Goal: Task Accomplishment & Management: Manage account settings

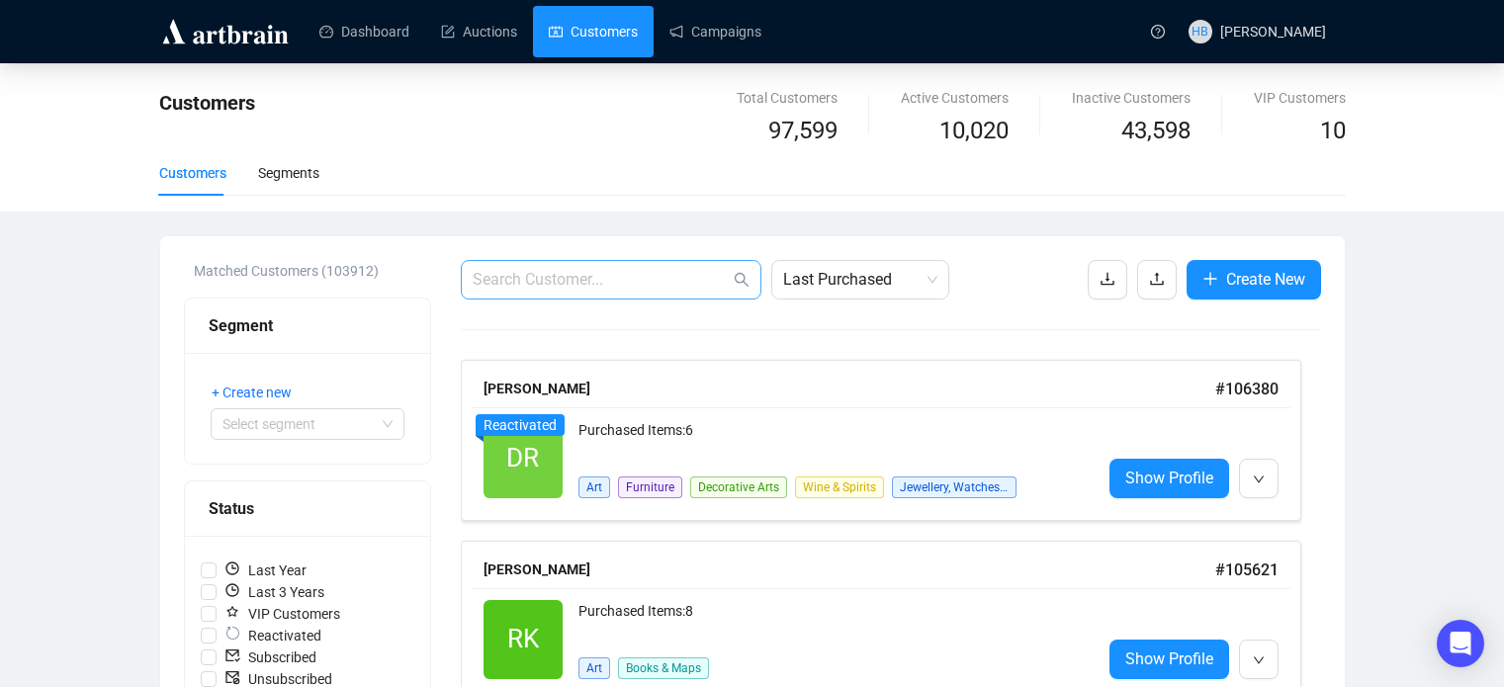
scroll to position [188, 0]
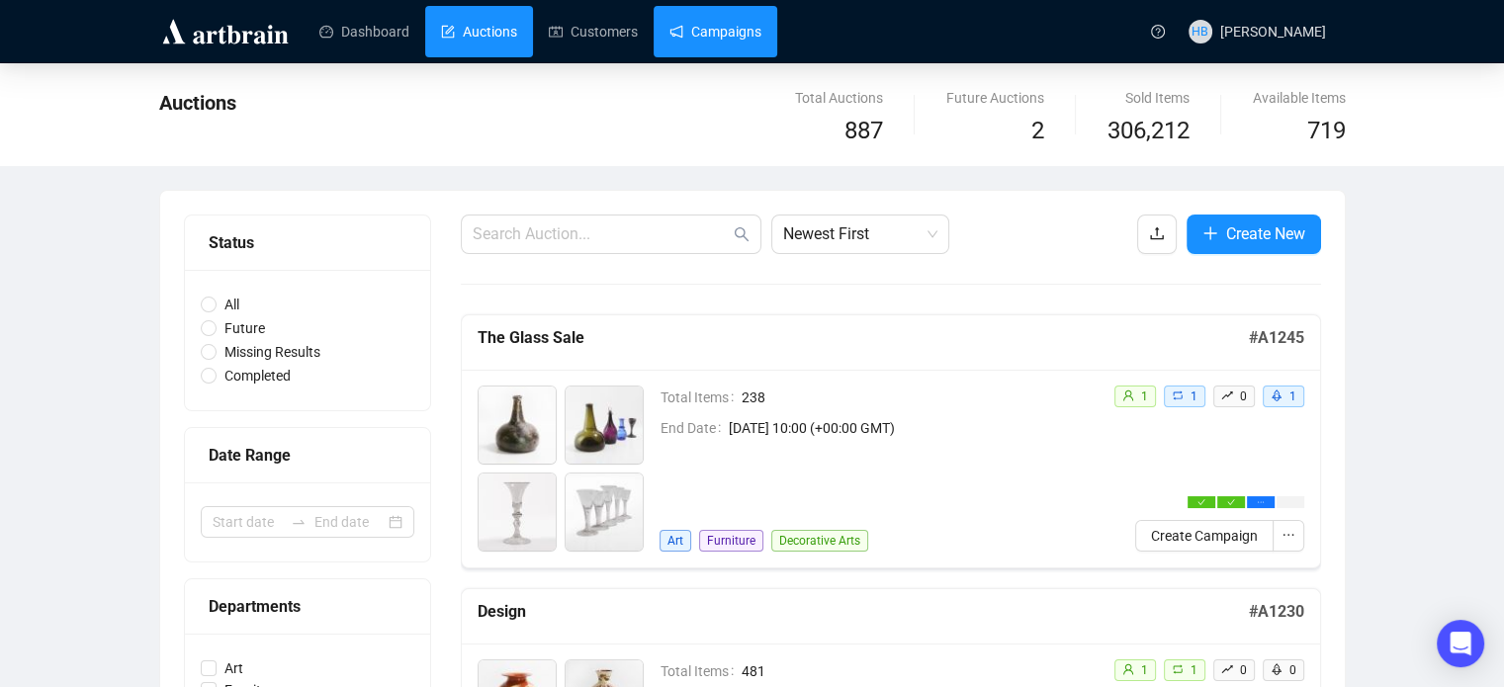
click at [693, 15] on link "Campaigns" at bounding box center [716, 31] width 92 height 51
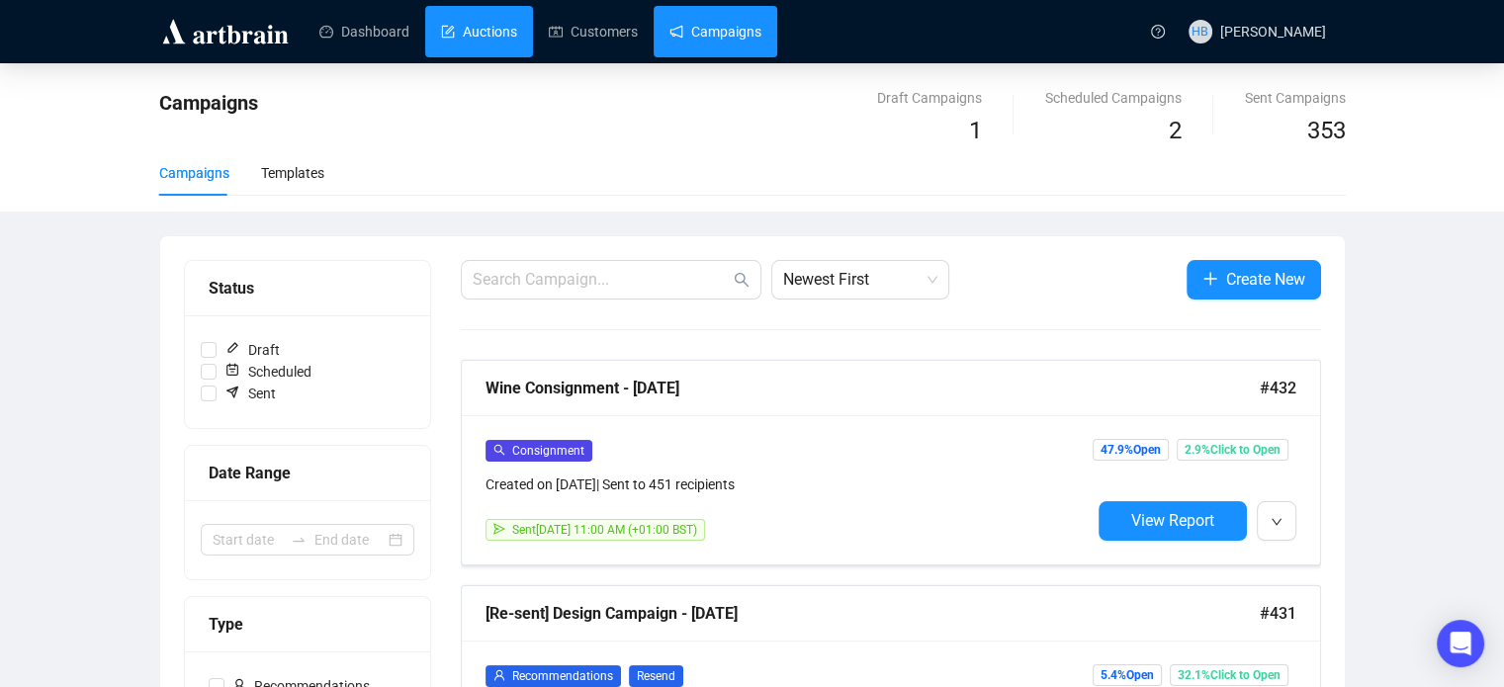
click at [517, 40] on link "Auctions" at bounding box center [479, 31] width 76 height 51
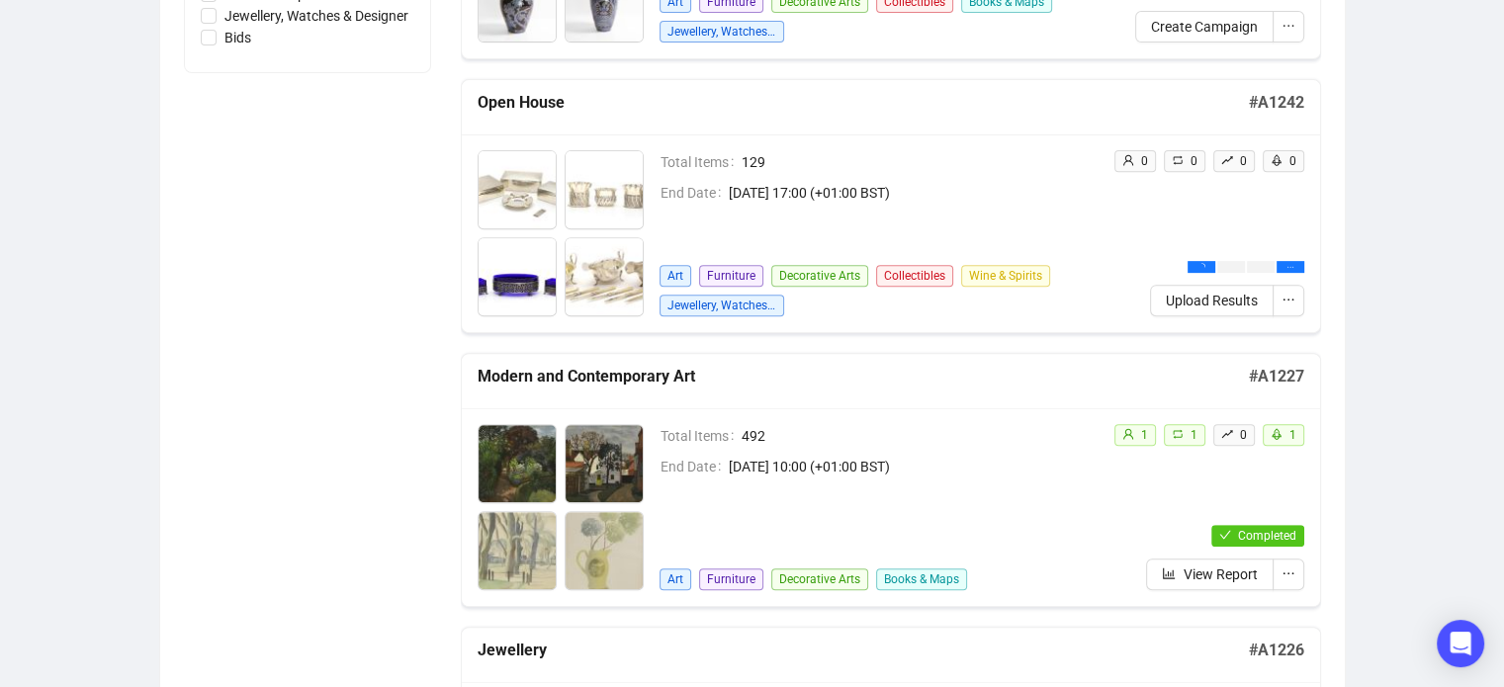
scroll to position [785, 0]
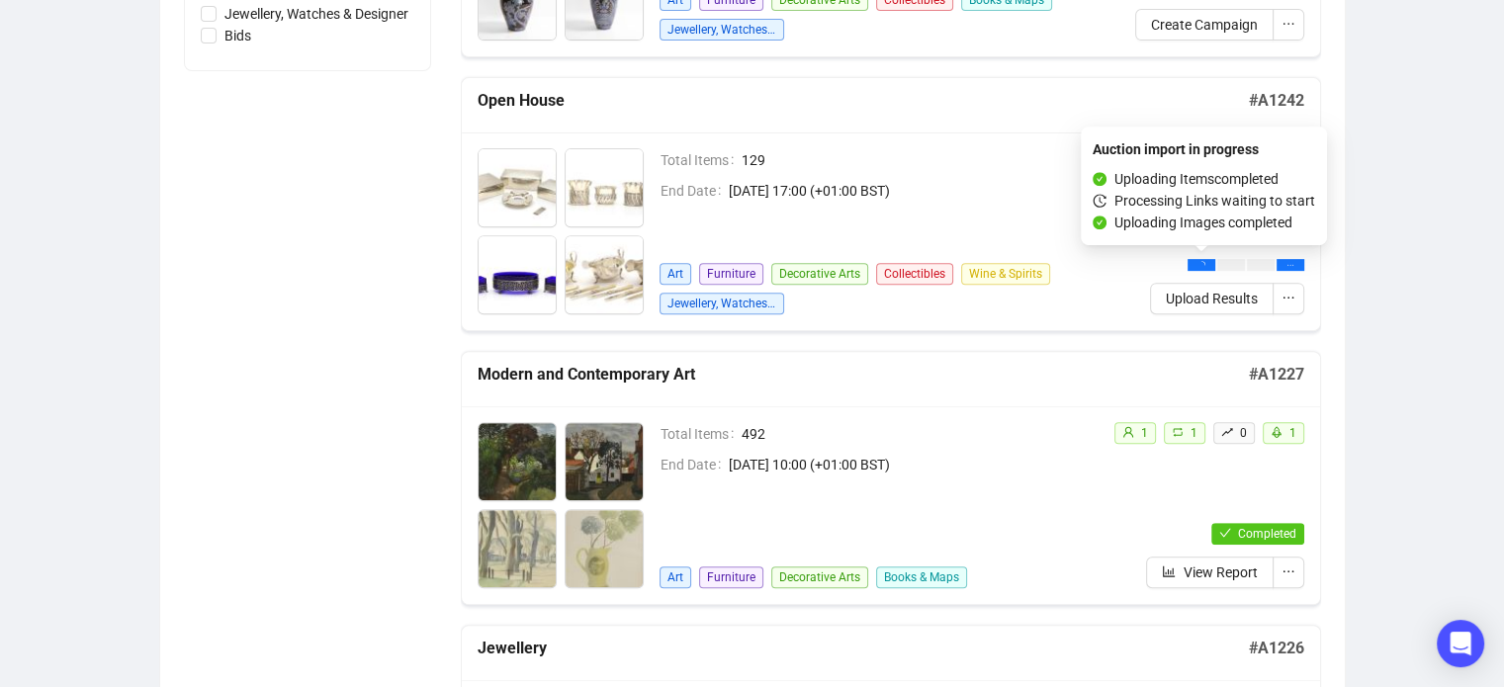
click at [1204, 261] on icon "loading" at bounding box center [1202, 265] width 8 height 8
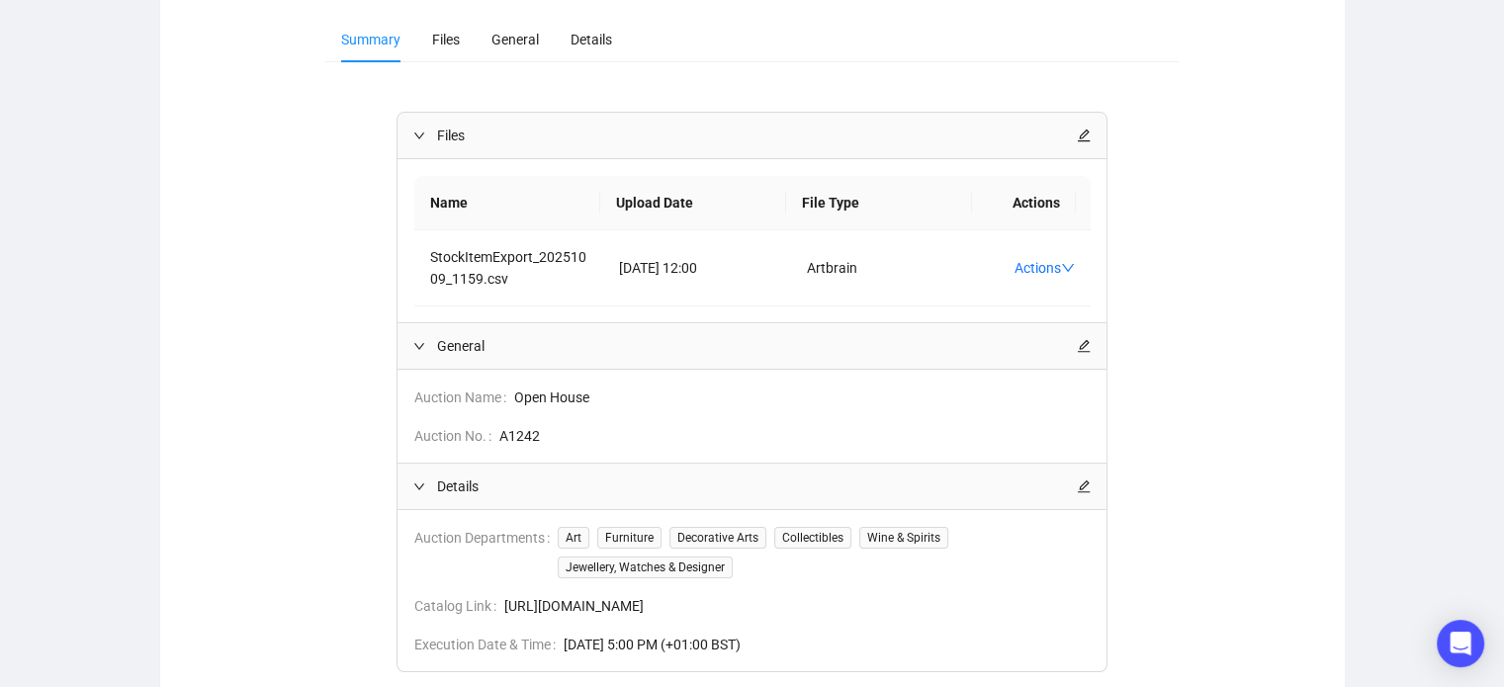
scroll to position [233, 0]
click at [1039, 268] on link "Actions" at bounding box center [1045, 266] width 60 height 16
click at [1163, 256] on div "Files Name Upload Date File Type Actions StockItemExport_20251009_1159.csv [DAT…" at bounding box center [752, 443] width 854 height 667
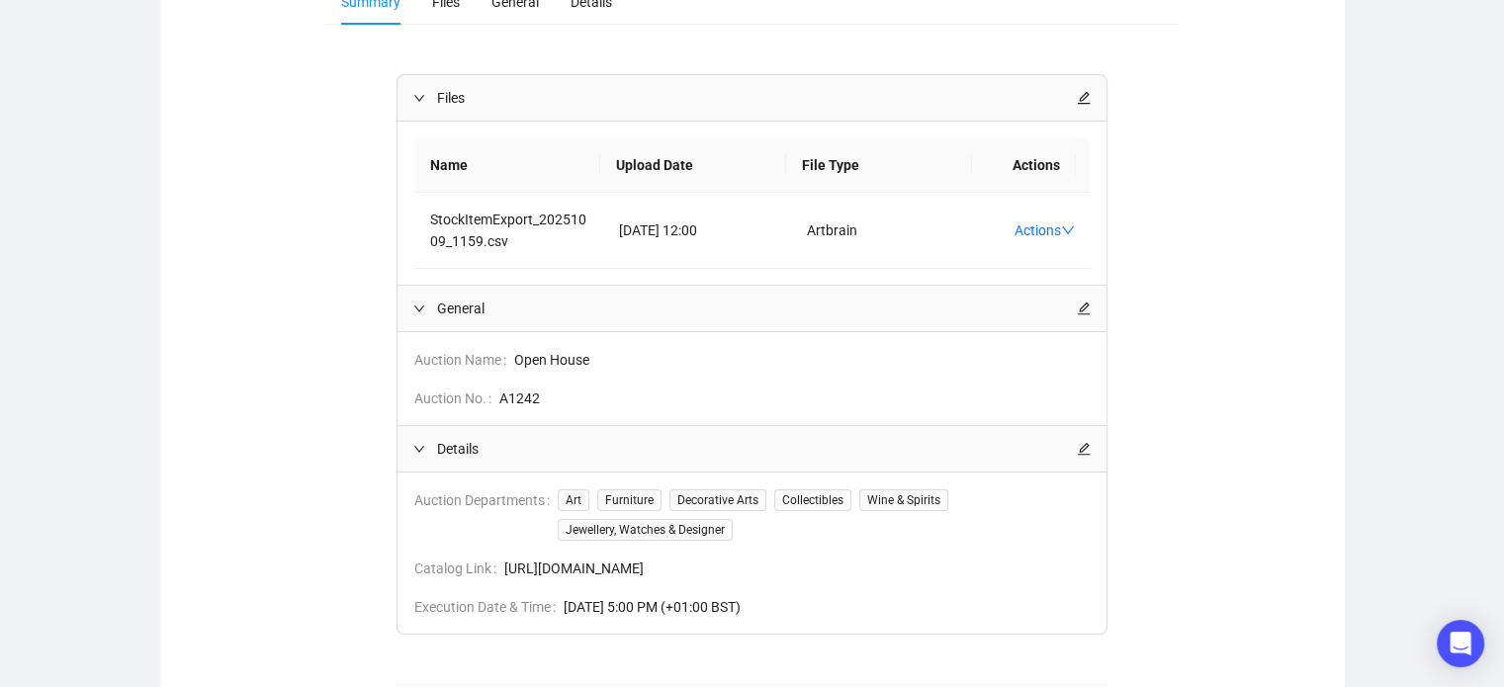
click at [1086, 442] on icon "edit" at bounding box center [1084, 449] width 14 height 14
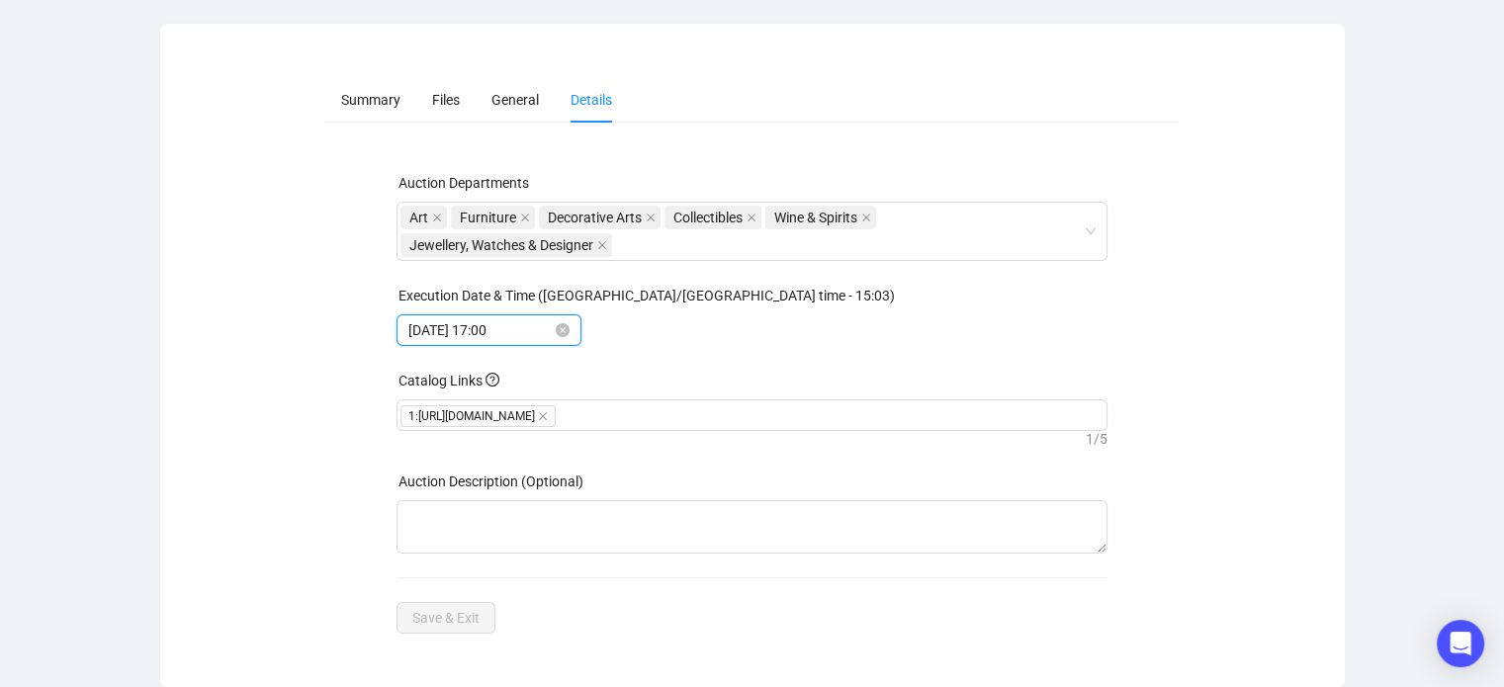
click at [538, 328] on input "[DATE] 17:00" at bounding box center [479, 330] width 143 height 22
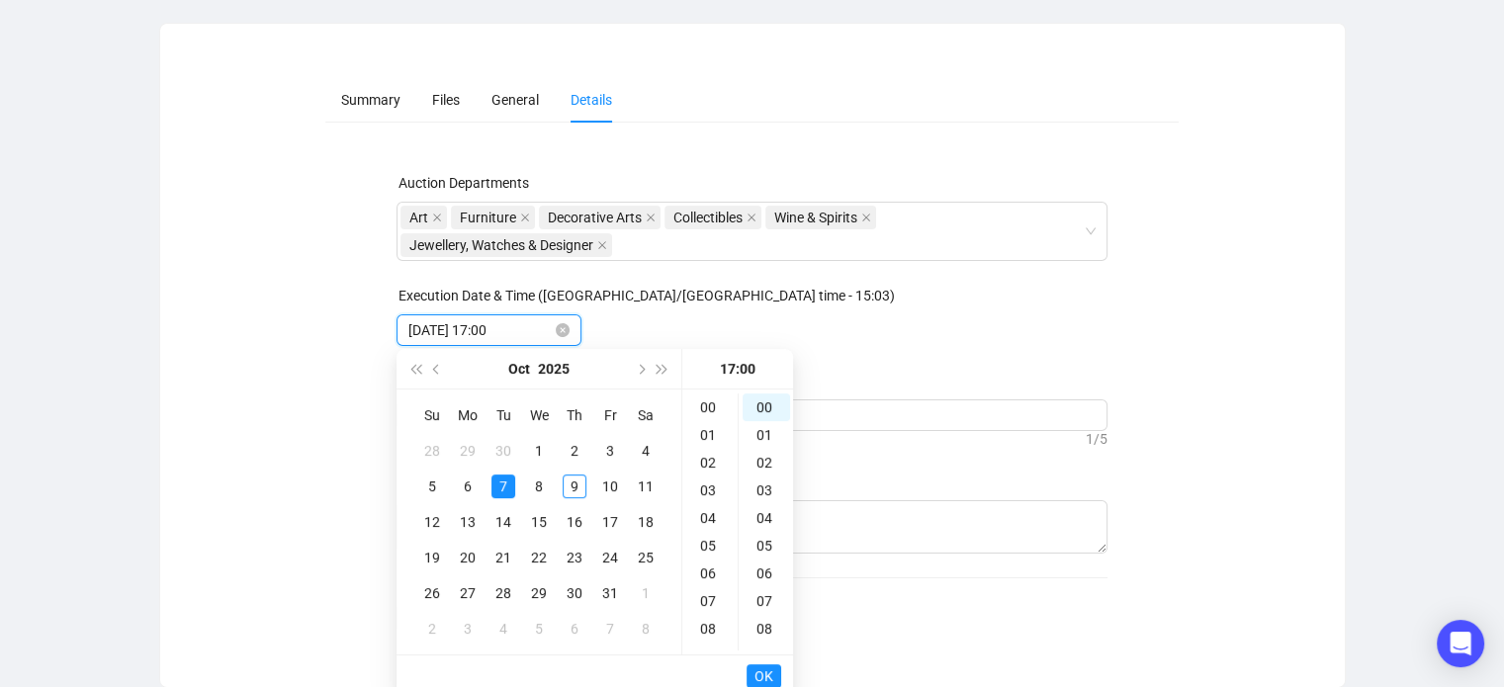
scroll to position [471, 0]
click at [471, 516] on div "13" at bounding box center [468, 522] width 24 height 24
type input "[DATE] 17:00"
click at [767, 670] on span "OK" at bounding box center [764, 677] width 19 height 38
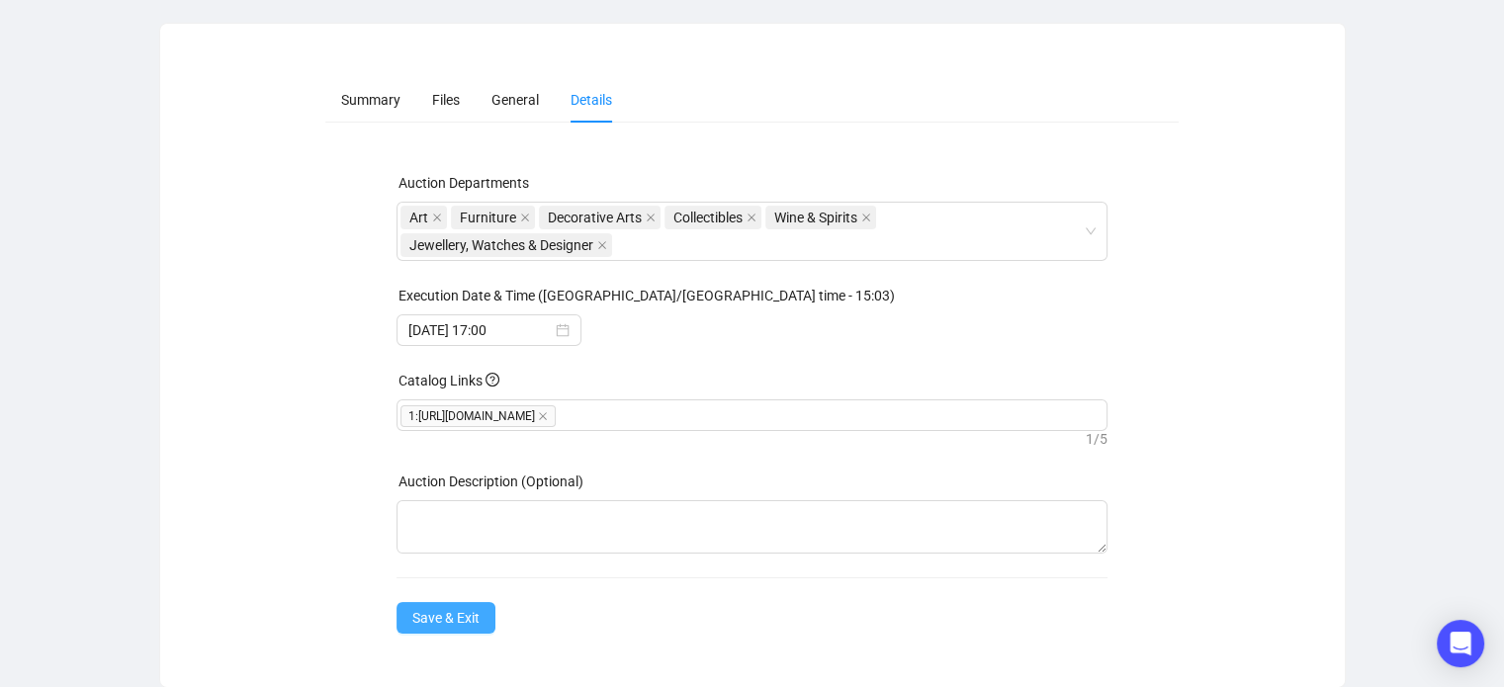
click at [458, 612] on span "Save & Exit" at bounding box center [445, 618] width 67 height 22
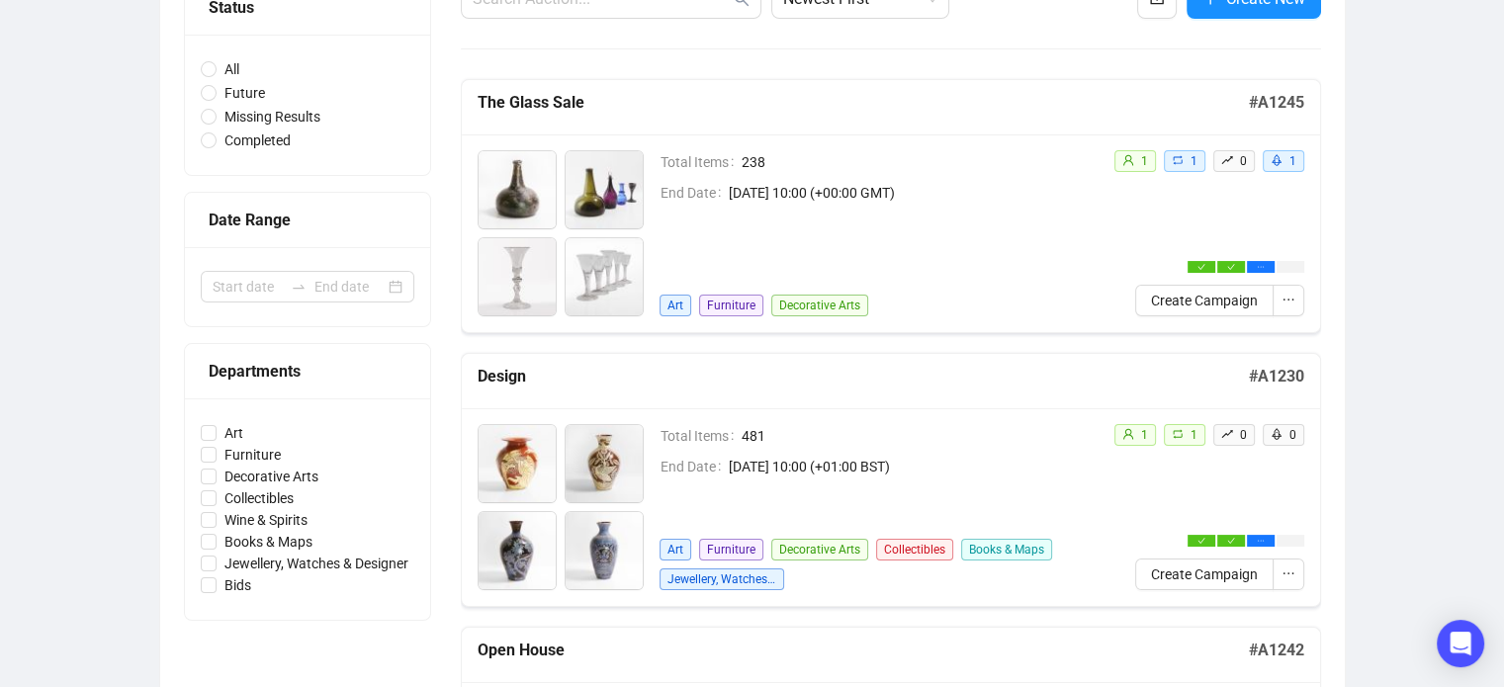
scroll to position [236, 0]
